Goal: Communication & Community: Answer question/provide support

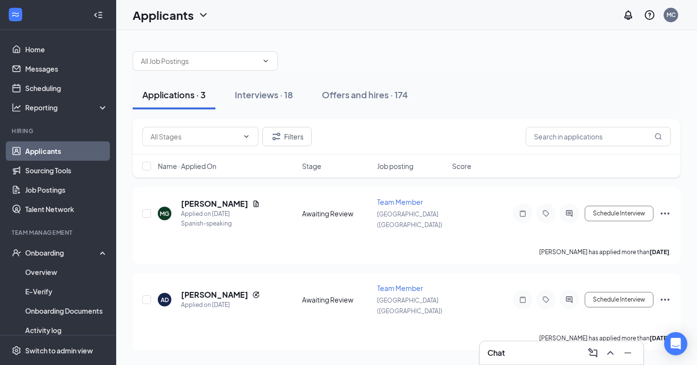
click at [181, 102] on button "Applications · 3" at bounding box center [174, 94] width 83 height 29
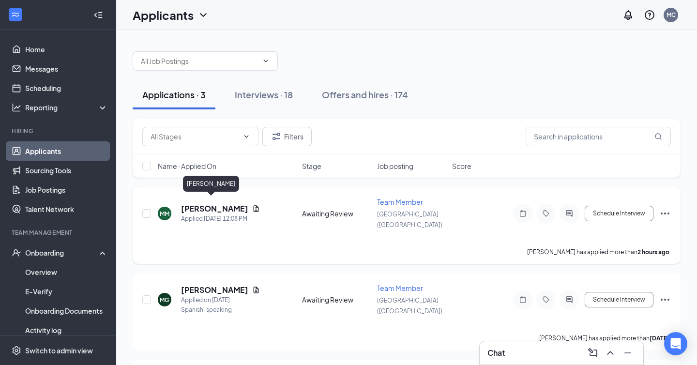
click at [204, 203] on h5 "[PERSON_NAME]" at bounding box center [214, 208] width 67 height 11
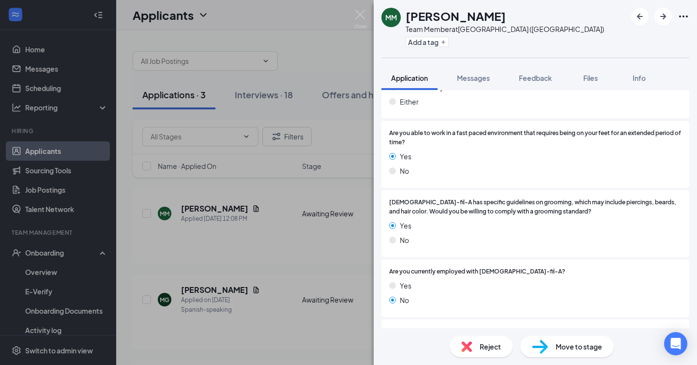
scroll to position [460, 0]
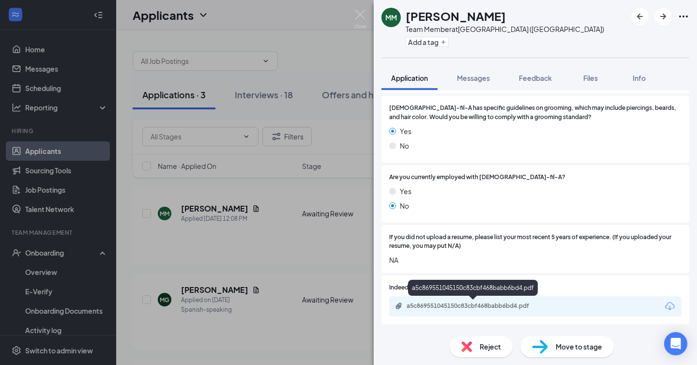
click at [456, 308] on div "a5c869551045150c83cbf468babb6bd4.pdf" at bounding box center [473, 306] width 135 height 8
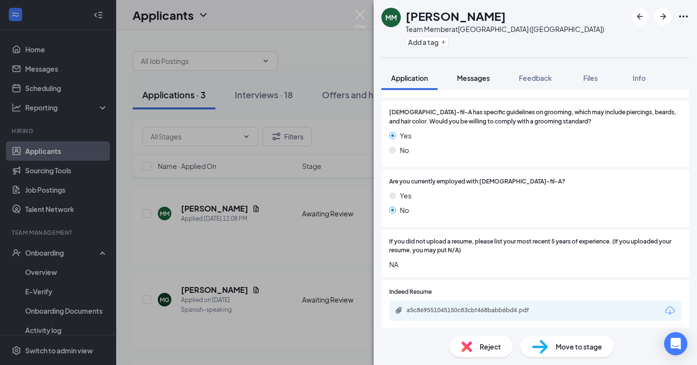
click at [469, 79] on span "Messages" at bounding box center [473, 78] width 33 height 9
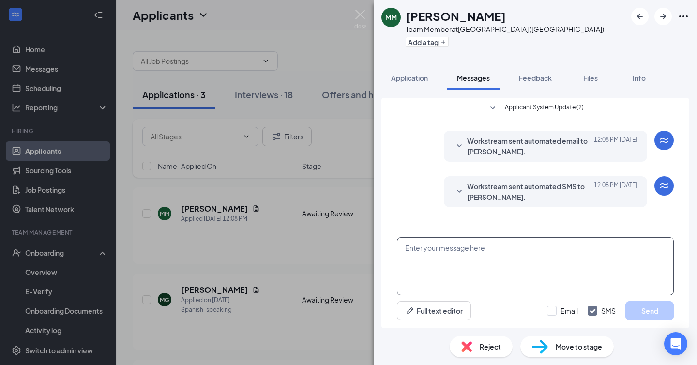
click at [459, 252] on textarea at bounding box center [535, 266] width 277 height 58
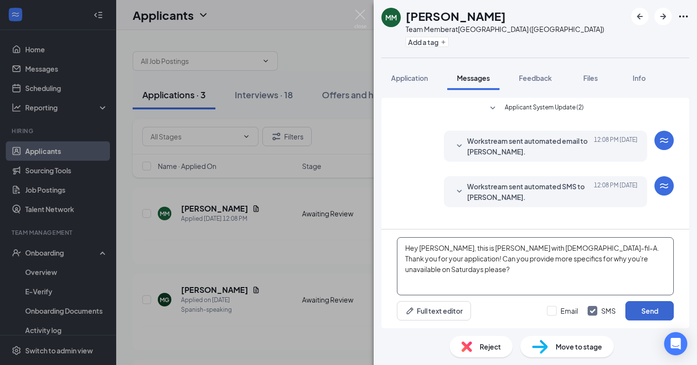
type textarea "Hey [PERSON_NAME], this is [PERSON_NAME] with [DEMOGRAPHIC_DATA]-fil-A. Thank y…"
click at [658, 316] on button "Send" at bounding box center [649, 310] width 48 height 19
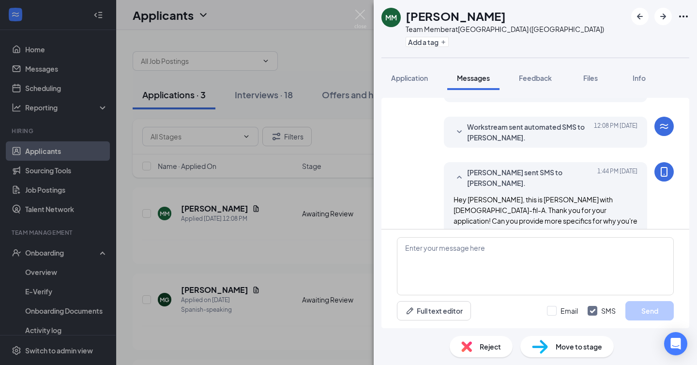
scroll to position [61, 0]
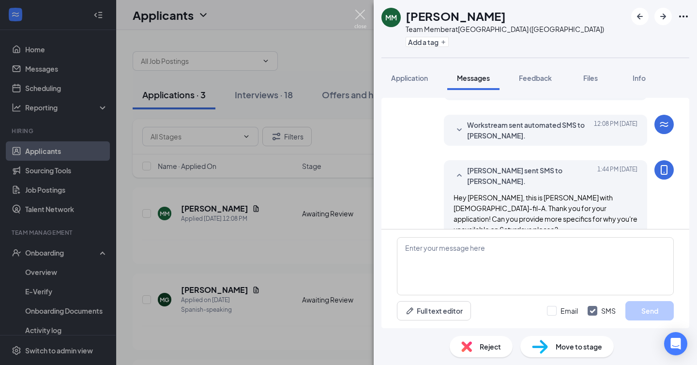
click at [360, 16] on img at bounding box center [360, 19] width 12 height 19
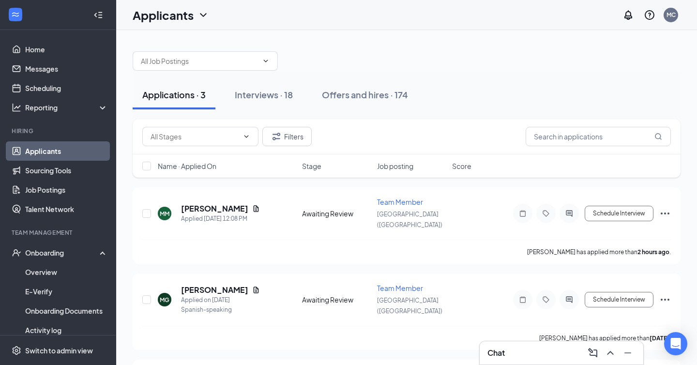
click at [162, 14] on h1 "Applicants" at bounding box center [163, 15] width 61 height 16
click at [175, 60] on link "Archived applicants" at bounding box center [190, 64] width 105 height 10
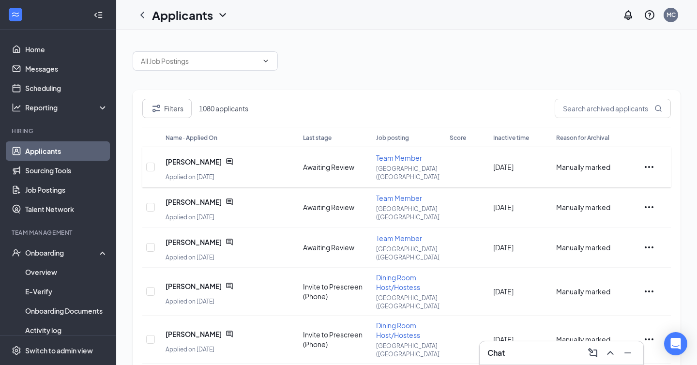
click at [226, 161] on icon "ChatActive" at bounding box center [229, 161] width 6 height 6
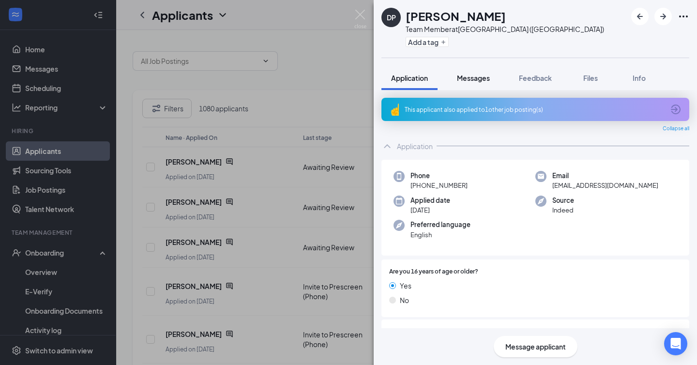
click at [479, 75] on span "Messages" at bounding box center [473, 78] width 33 height 9
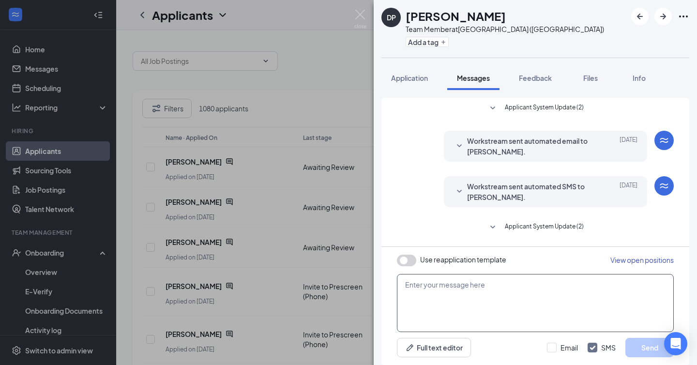
click at [466, 293] on textarea at bounding box center [535, 303] width 277 height 58
type textarea "D"
click at [366, 15] on img at bounding box center [360, 19] width 12 height 19
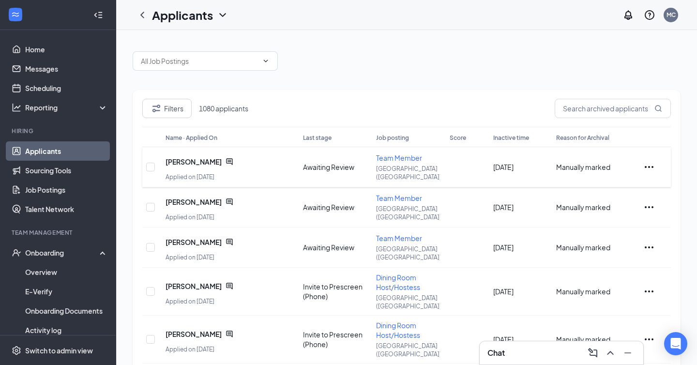
click at [650, 165] on icon "Ellipses" at bounding box center [649, 167] width 12 height 12
click at [598, 252] on p "Send SMS" at bounding box center [619, 250] width 83 height 10
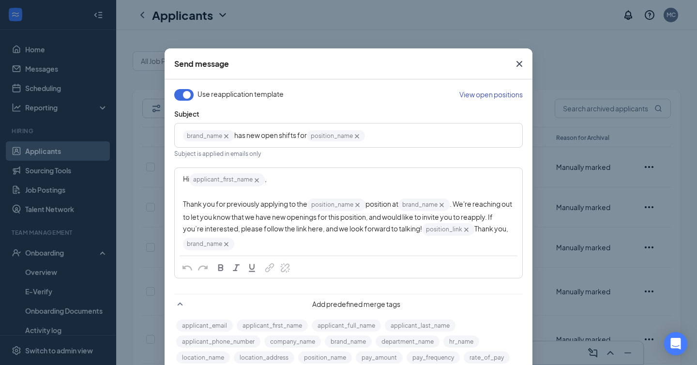
scroll to position [57, 0]
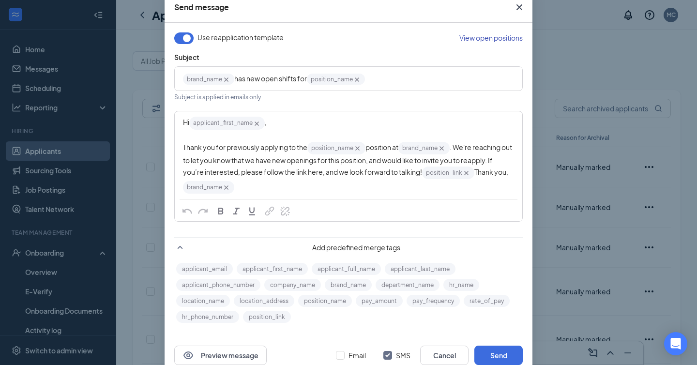
click at [183, 38] on button "button" at bounding box center [183, 38] width 19 height 12
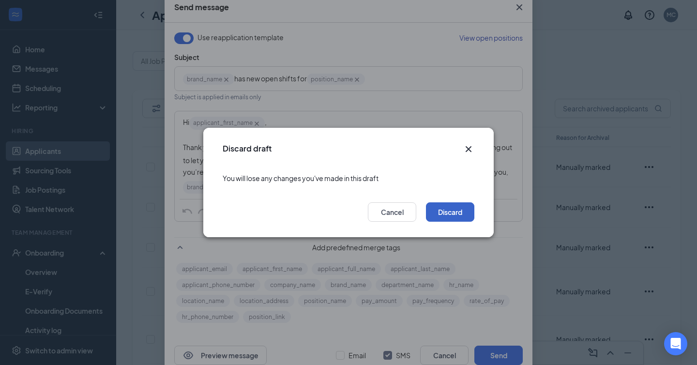
click at [454, 214] on button "Discard" at bounding box center [450, 211] width 48 height 19
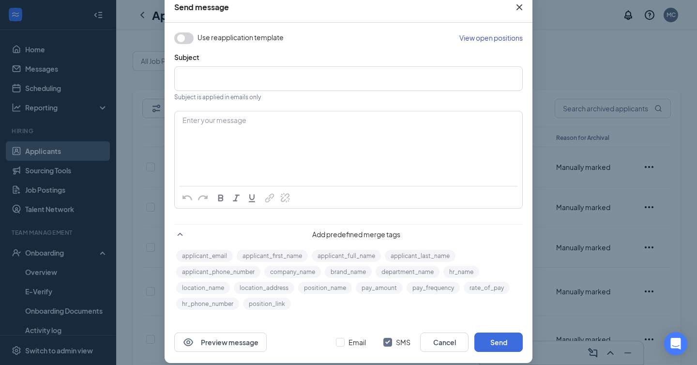
click at [199, 79] on div "Edit text" at bounding box center [348, 78] width 331 height 15
click at [252, 131] on div "Enter your message" at bounding box center [348, 136] width 346 height 48
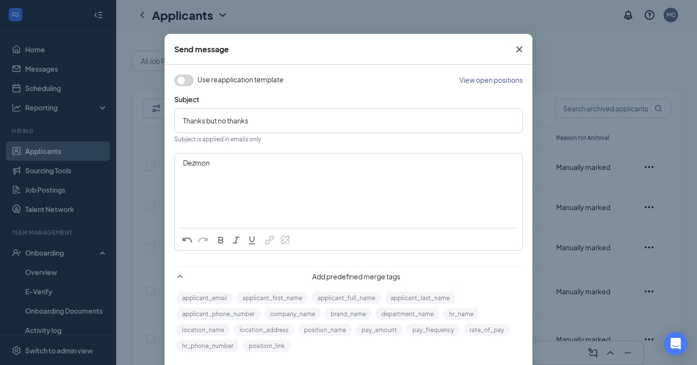
scroll to position [66, 0]
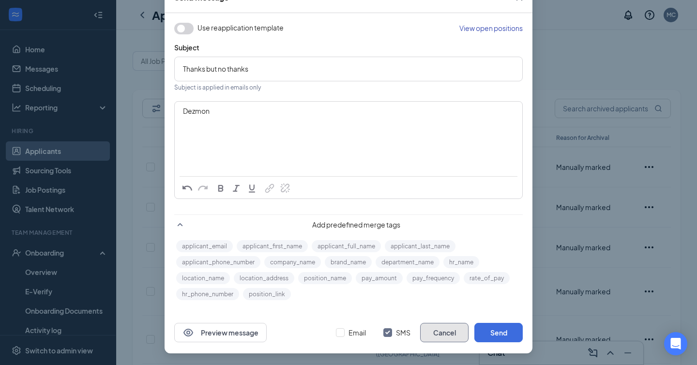
click at [450, 331] on button "Cancel" at bounding box center [444, 332] width 48 height 19
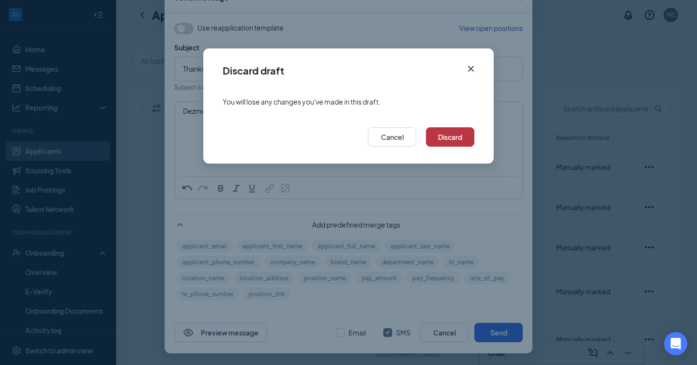
click at [444, 137] on button "Discard" at bounding box center [450, 136] width 48 height 19
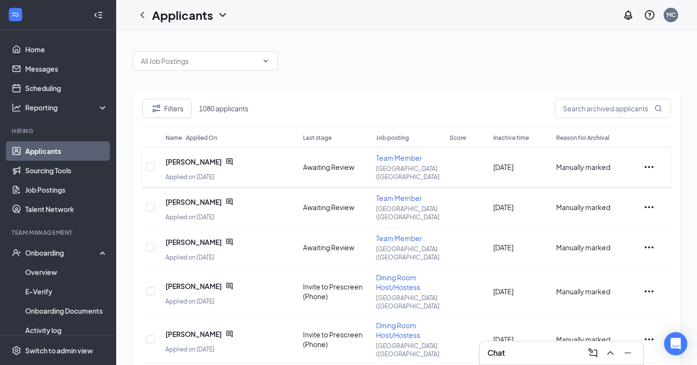
click at [225, 159] on icon "ChatActive" at bounding box center [229, 162] width 8 height 8
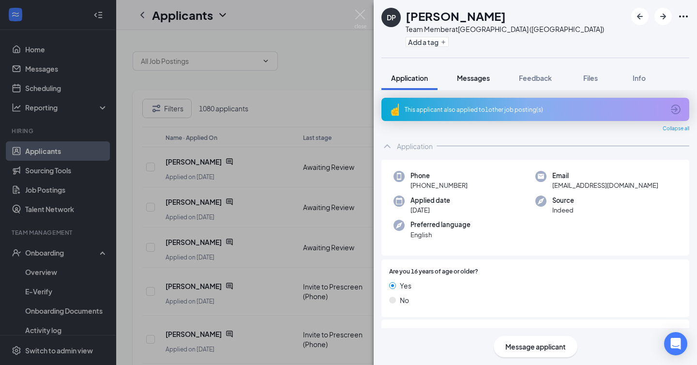
click at [489, 80] on span "Messages" at bounding box center [473, 78] width 33 height 9
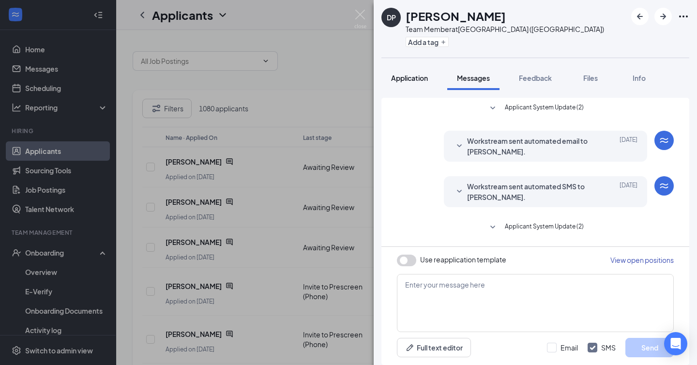
click at [423, 76] on span "Application" at bounding box center [409, 78] width 37 height 9
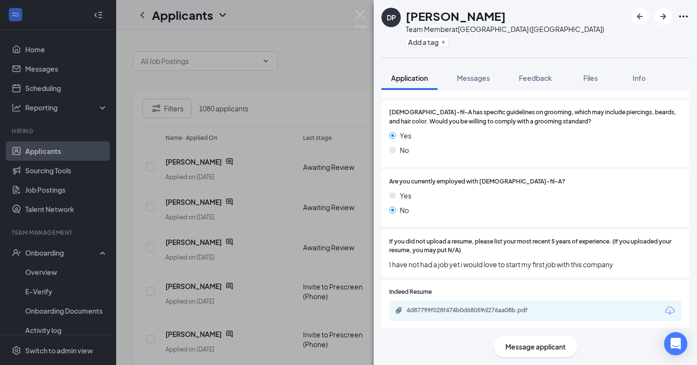
scroll to position [487, 0]
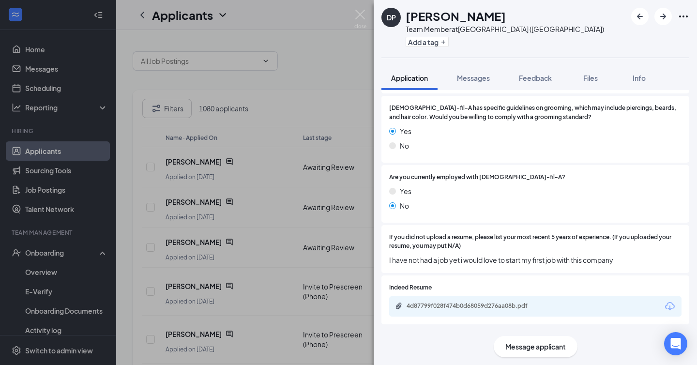
click at [686, 14] on icon "Ellipses" at bounding box center [683, 17] width 12 height 12
click at [532, 43] on div "DP [PERSON_NAME] Team Member at [GEOGRAPHIC_DATA] ([GEOGRAPHIC_DATA]) Add a tag" at bounding box center [535, 29] width 323 height 58
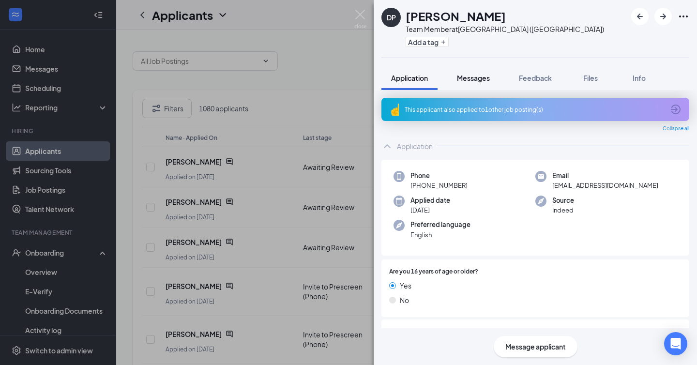
click at [478, 79] on span "Messages" at bounding box center [473, 78] width 33 height 9
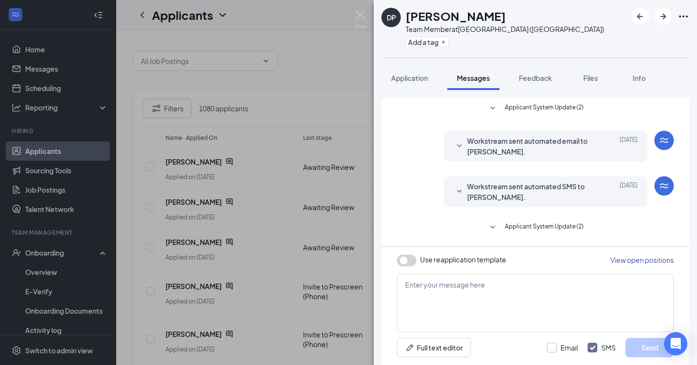
click at [550, 346] on input "Email" at bounding box center [562, 348] width 31 height 10
checkbox input "true"
click at [457, 287] on textarea at bounding box center [535, 303] width 277 height 58
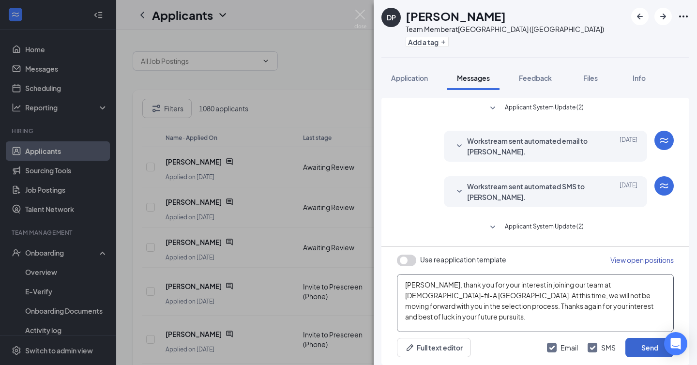
type textarea "[PERSON_NAME], thank you for your interest in joining our team at [DEMOGRAPHIC_…"
click at [644, 346] on button "Send" at bounding box center [649, 347] width 48 height 19
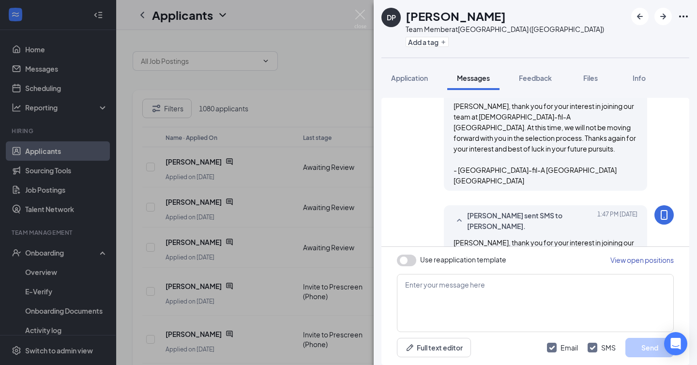
scroll to position [229, 0]
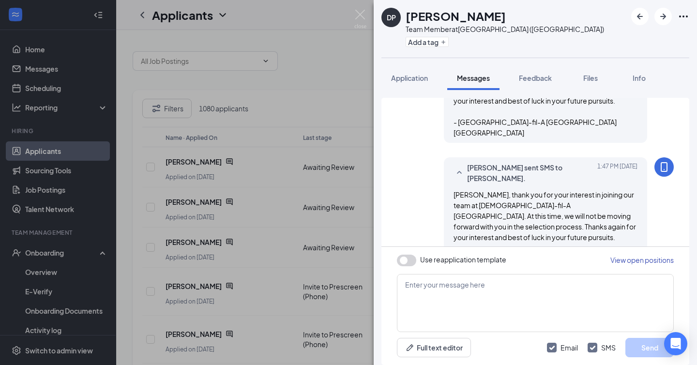
click at [356, 13] on img at bounding box center [360, 19] width 12 height 19
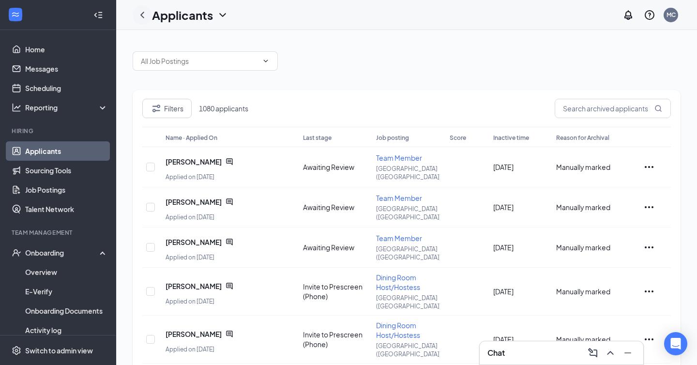
click at [150, 17] on div at bounding box center [142, 14] width 19 height 19
click at [194, 15] on h1 "Applicants" at bounding box center [182, 15] width 61 height 16
click at [191, 41] on link "Applicants" at bounding box center [210, 42] width 105 height 10
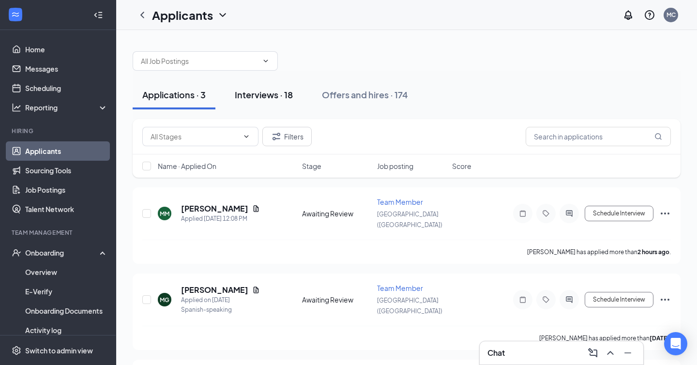
click at [265, 93] on div "Interviews · 18" at bounding box center [264, 95] width 58 height 12
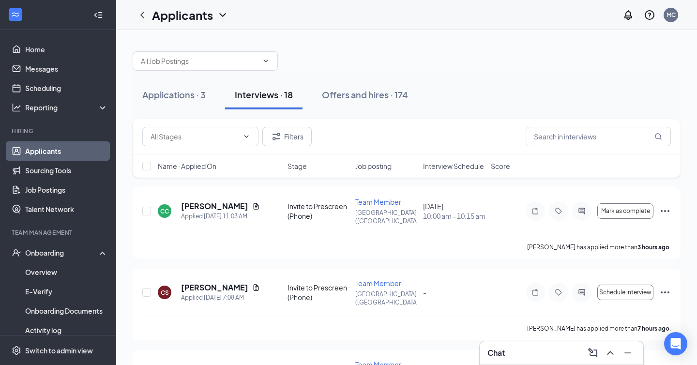
click at [447, 165] on span "Interview Schedule" at bounding box center [453, 166] width 61 height 10
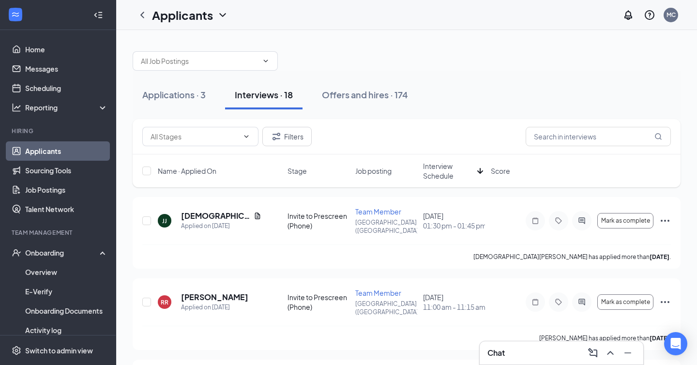
click at [455, 161] on span "Interview Schedule" at bounding box center [448, 170] width 50 height 19
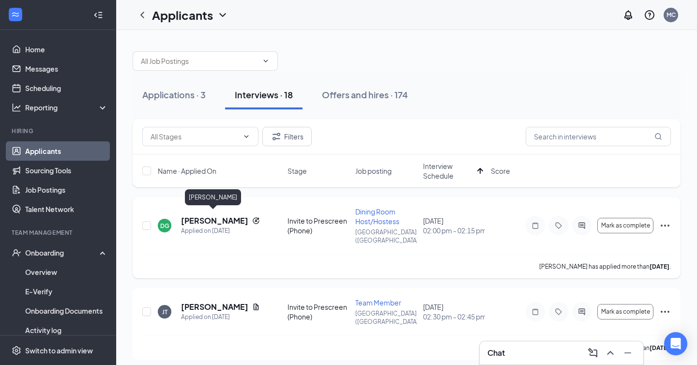
click at [198, 216] on h5 "[PERSON_NAME]" at bounding box center [214, 220] width 67 height 11
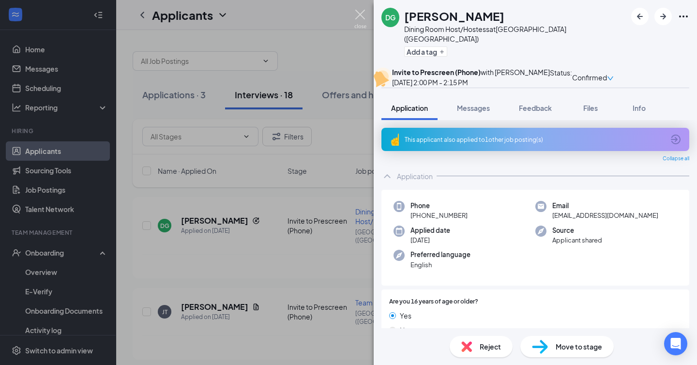
click at [356, 11] on img at bounding box center [360, 19] width 12 height 19
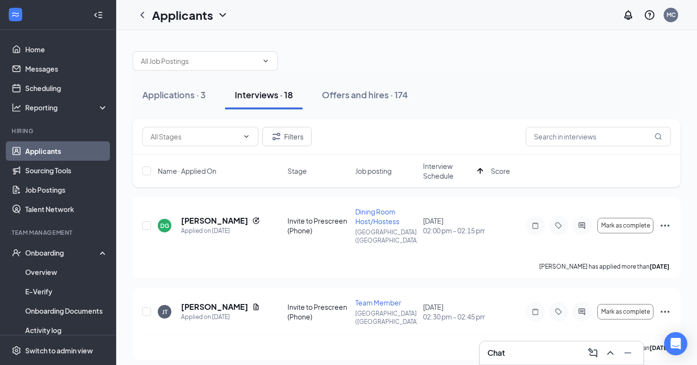
click at [167, 17] on h1 "Applicants" at bounding box center [182, 15] width 61 height 16
click at [135, 14] on div at bounding box center [142, 14] width 19 height 19
click at [191, 9] on h1 "Applicants" at bounding box center [182, 15] width 61 height 16
click at [187, 68] on link "Archived applicants" at bounding box center [210, 64] width 105 height 10
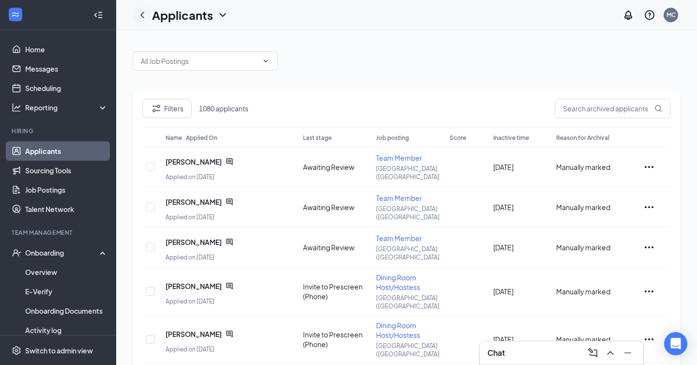
click at [147, 17] on icon "ChevronLeft" at bounding box center [142, 15] width 12 height 12
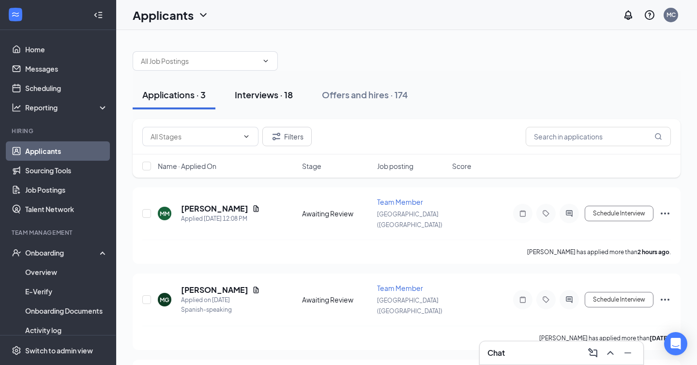
click at [268, 96] on div "Interviews · 18" at bounding box center [264, 95] width 58 height 12
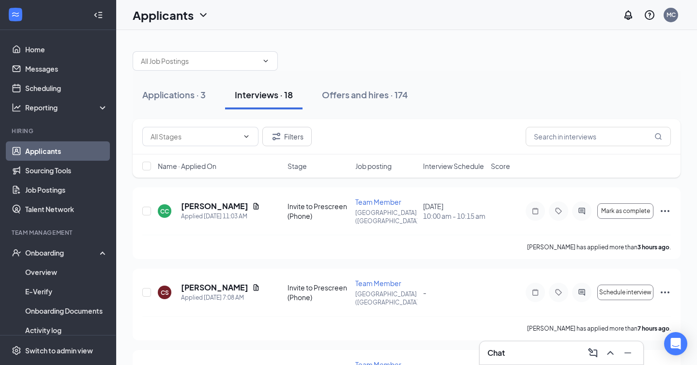
click at [467, 165] on span "Interview Schedule" at bounding box center [453, 166] width 61 height 10
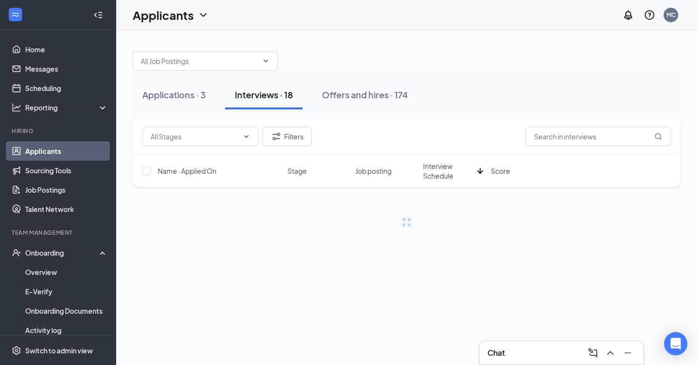
click at [467, 165] on span "Interview Schedule" at bounding box center [448, 170] width 50 height 19
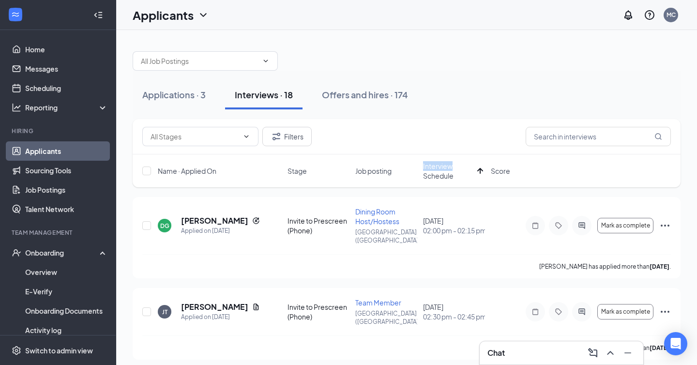
click at [465, 158] on div "Name · Applied On Stage Job posting Interview Schedule Score" at bounding box center [407, 170] width 548 height 33
click at [222, 215] on h5 "[PERSON_NAME]" at bounding box center [214, 220] width 67 height 11
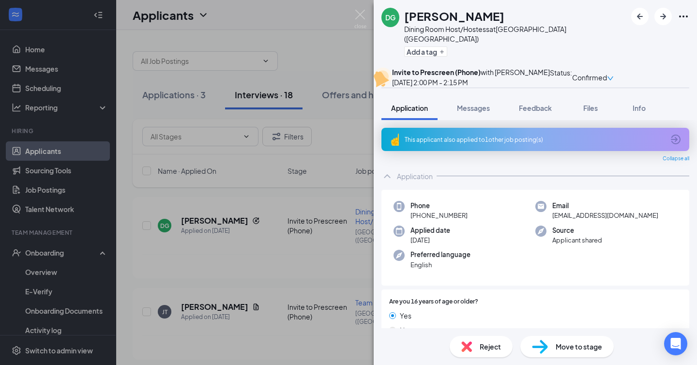
click at [461, 144] on div "This applicant also applied to 1 other job posting(s)" at bounding box center [535, 139] width 308 height 23
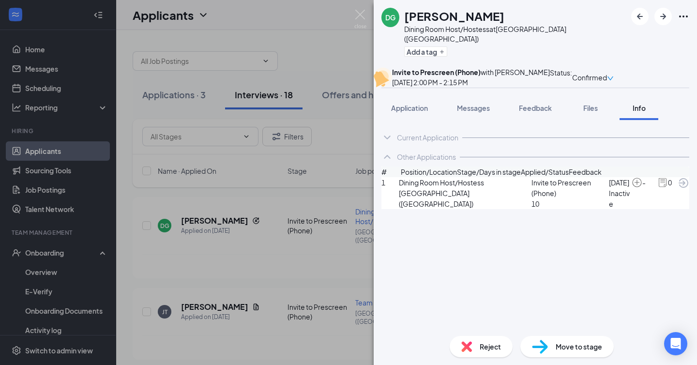
click at [439, 188] on span "Dining Room Host/Hostess" at bounding box center [465, 182] width 133 height 11
click at [678, 188] on icon "ArrowCircle" at bounding box center [683, 183] width 10 height 10
click at [413, 112] on span "Application" at bounding box center [409, 108] width 37 height 9
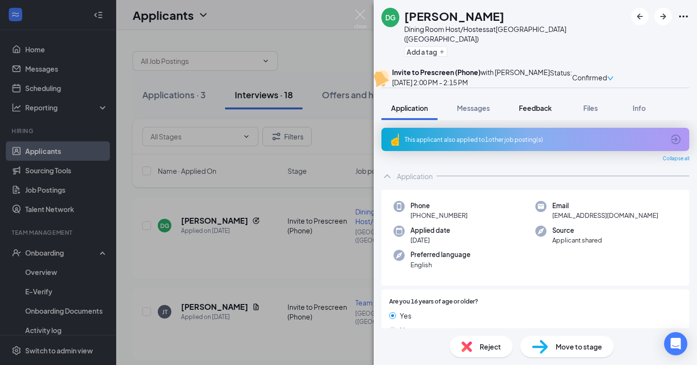
click at [535, 112] on span "Feedback" at bounding box center [535, 108] width 33 height 9
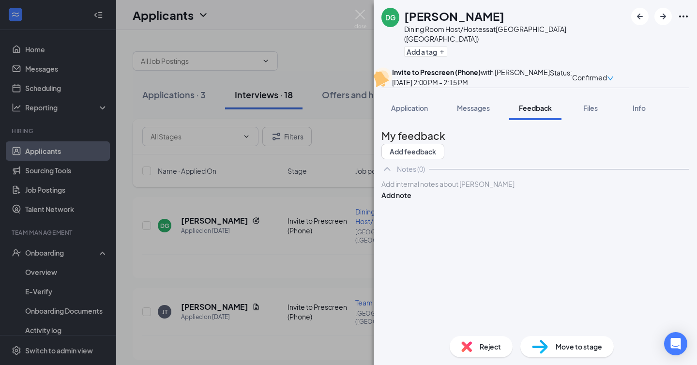
click at [435, 200] on div "Add internal notes about [PERSON_NAME] Add note" at bounding box center [535, 190] width 308 height 22
click at [433, 200] on div "Add internal notes about [PERSON_NAME] Add note" at bounding box center [535, 190] width 308 height 22
click at [433, 189] on div at bounding box center [535, 184] width 307 height 10
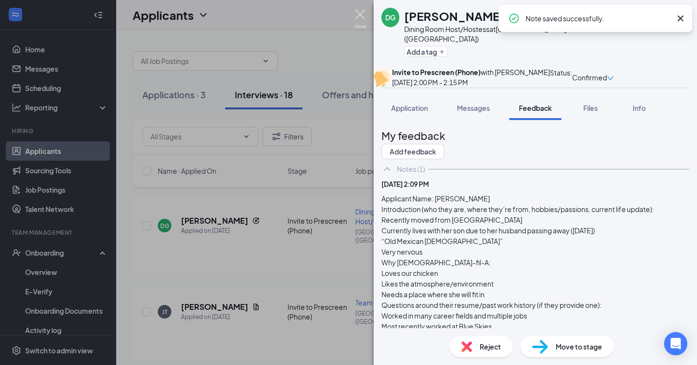
click at [362, 18] on img at bounding box center [360, 19] width 12 height 19
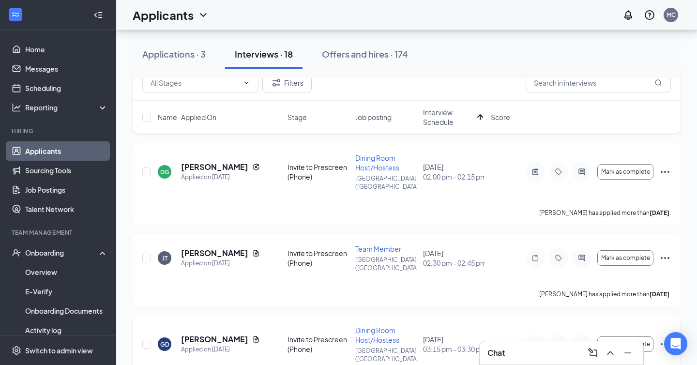
scroll to position [41, 0]
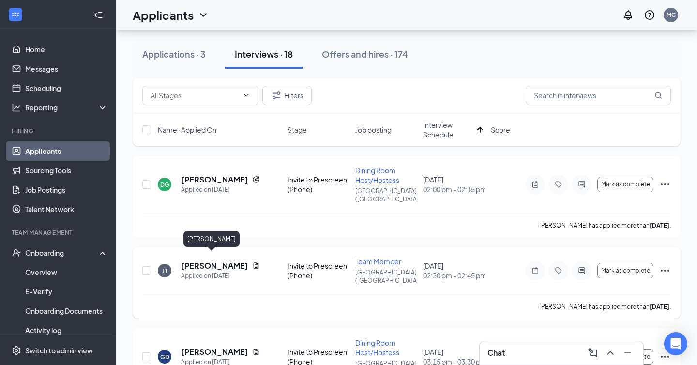
click at [215, 260] on h5 "[PERSON_NAME]" at bounding box center [214, 265] width 67 height 11
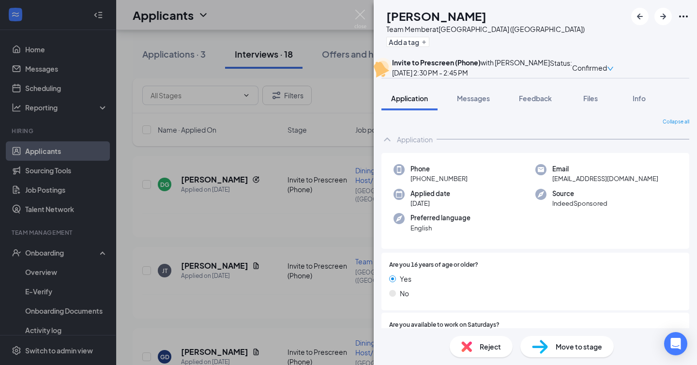
scroll to position [501, 0]
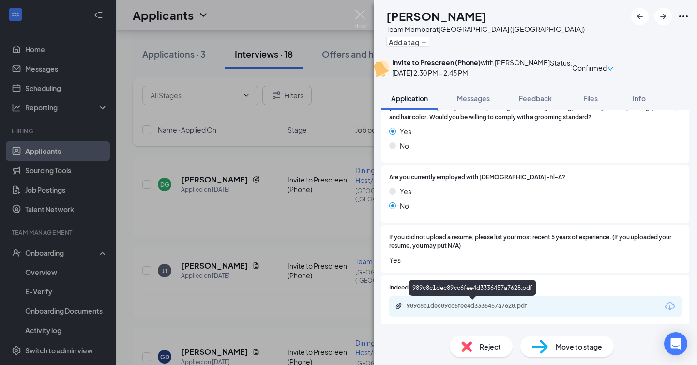
click at [430, 306] on div "989c8c1dec89cc6fee4d3336457a7628.pdf" at bounding box center [473, 306] width 135 height 8
click at [462, 103] on span "Messages" at bounding box center [473, 98] width 33 height 9
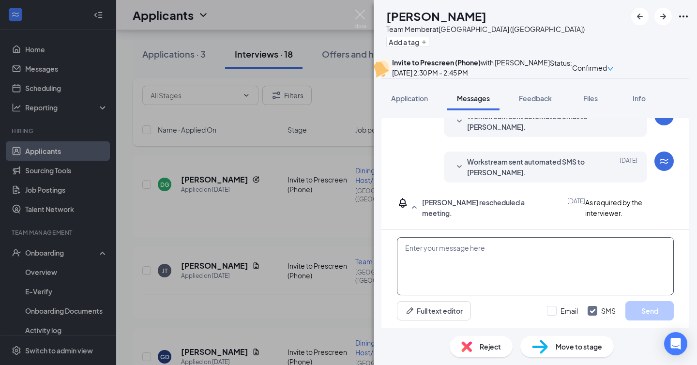
click at [458, 270] on textarea at bounding box center [535, 266] width 277 height 58
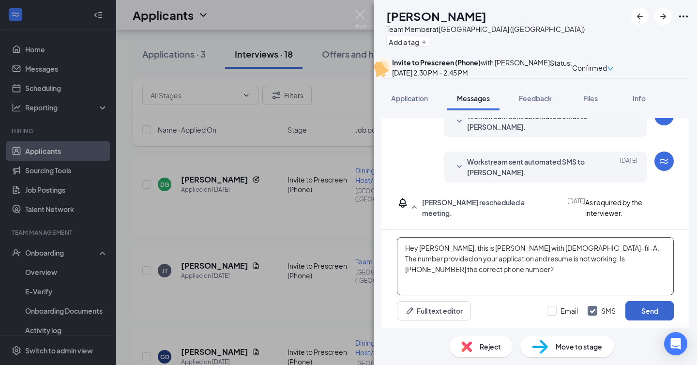
type textarea "Hey [PERSON_NAME], this is [PERSON_NAME] with [DEMOGRAPHIC_DATA]-fil-A. The num…"
click at [653, 313] on button "Send" at bounding box center [649, 310] width 48 height 19
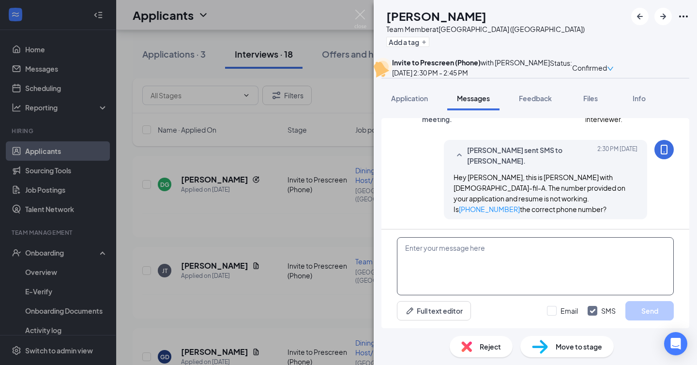
scroll to position [644, 0]
click at [552, 310] on input "Email" at bounding box center [562, 311] width 31 height 10
checkbox input "true"
drag, startPoint x: 593, startPoint y: 211, endPoint x: 450, endPoint y: 190, distance: 144.3
click at [450, 190] on div "[PERSON_NAME] sent SMS to [PERSON_NAME]. [DATE] 2:30 PM Hey Justa, this is [PER…" at bounding box center [545, 179] width 203 height 79
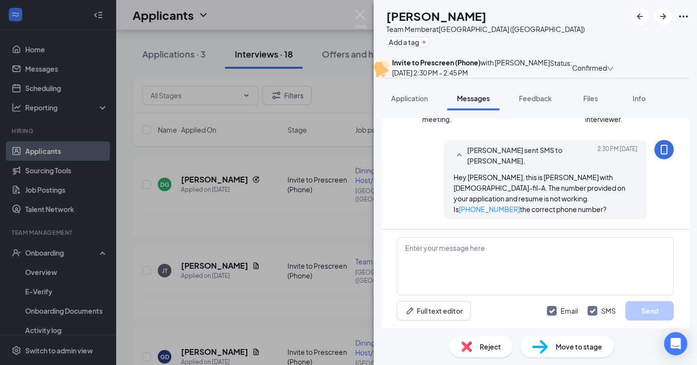
copy span "Hey [PERSON_NAME], this is [PERSON_NAME] with [DEMOGRAPHIC_DATA]-fil-A. The num…"
click at [465, 246] on textarea at bounding box center [535, 266] width 277 height 58
paste textarea "Hey [PERSON_NAME], this is [PERSON_NAME] with [DEMOGRAPHIC_DATA]-fil-A. The num…"
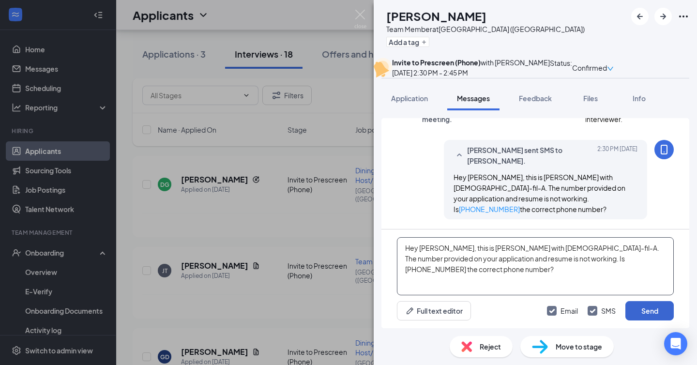
type textarea "Hey [PERSON_NAME], this is [PERSON_NAME] with [DEMOGRAPHIC_DATA]-fil-A. The num…"
click at [656, 312] on button "Send" at bounding box center [649, 310] width 48 height 19
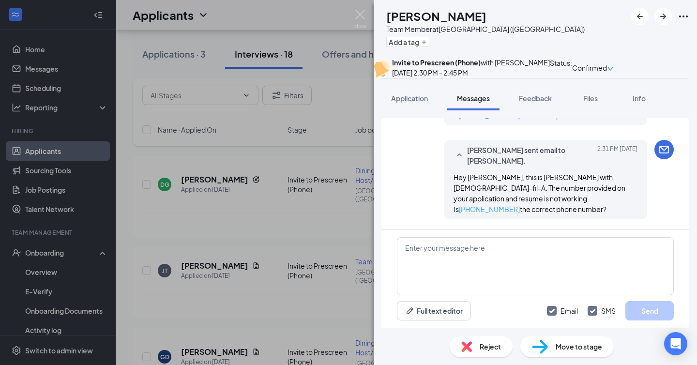
scroll to position [810, 0]
click at [410, 102] on div "[PERSON_NAME] Team Member at [GEOGRAPHIC_DATA] ([GEOGRAPHIC_DATA]) Add a tag In…" at bounding box center [535, 182] width 323 height 365
click at [410, 110] on button "Application" at bounding box center [409, 98] width 56 height 24
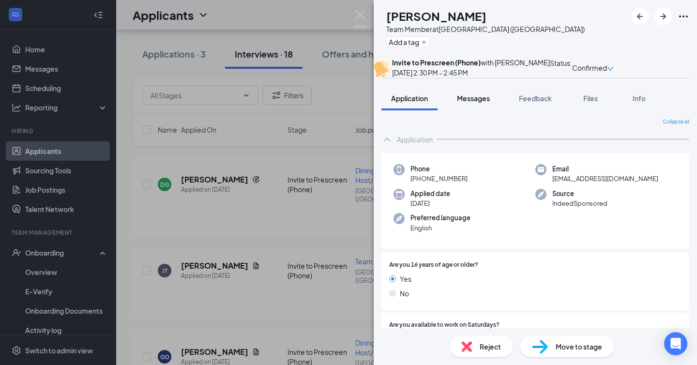
click at [475, 103] on span "Messages" at bounding box center [473, 98] width 33 height 9
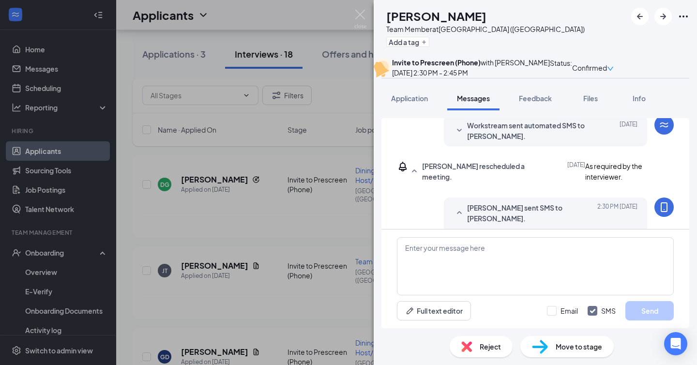
scroll to position [409, 0]
click at [452, 148] on div "Workstream sent automated SMS to [PERSON_NAME]. [DATE] Hi Justa. Congratulation…" at bounding box center [545, 132] width 203 height 31
click at [456, 138] on icon "SmallChevronDown" at bounding box center [459, 132] width 12 height 12
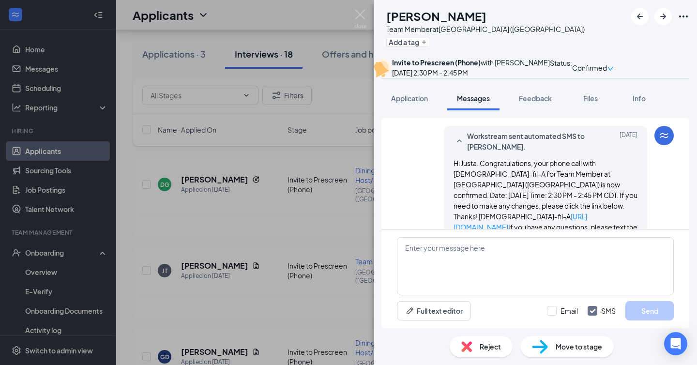
click at [459, 147] on icon "SmallChevronUp" at bounding box center [459, 141] width 12 height 12
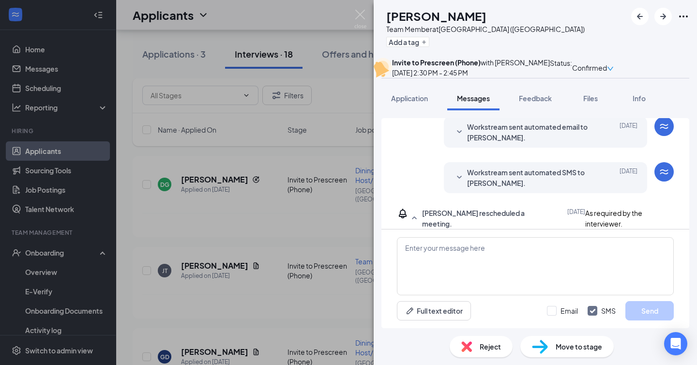
scroll to position [530, 0]
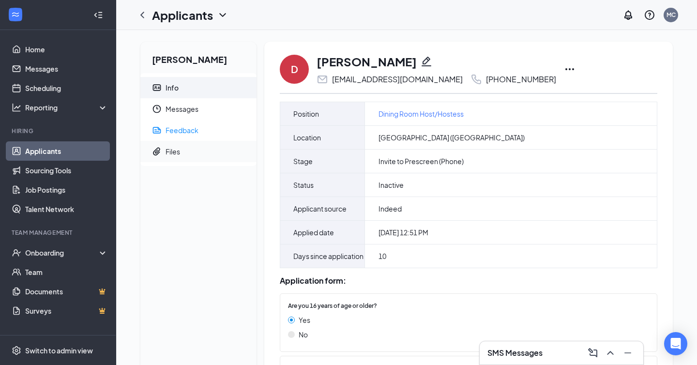
click at [172, 152] on div "Files" at bounding box center [172, 152] width 15 height 10
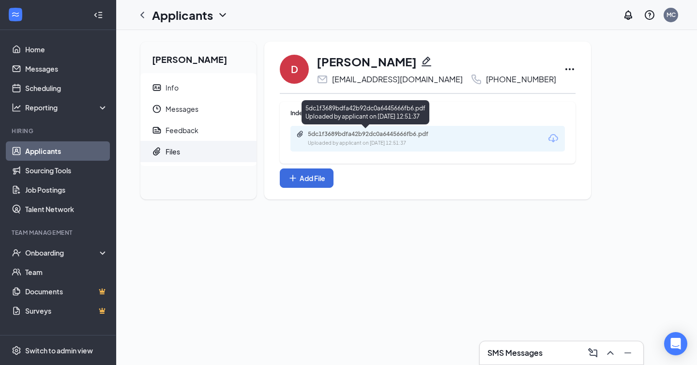
click at [348, 139] on div "Uploaded by applicant on Sep 06, 2025 at 12:51:37" at bounding box center [380, 143] width 145 height 8
